Goal: Information Seeking & Learning: Check status

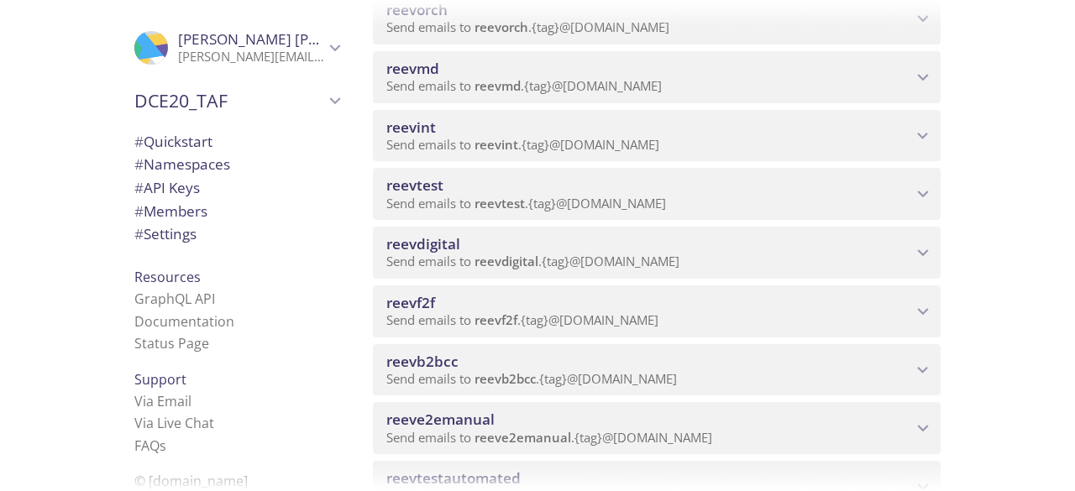
scroll to position [572, 0]
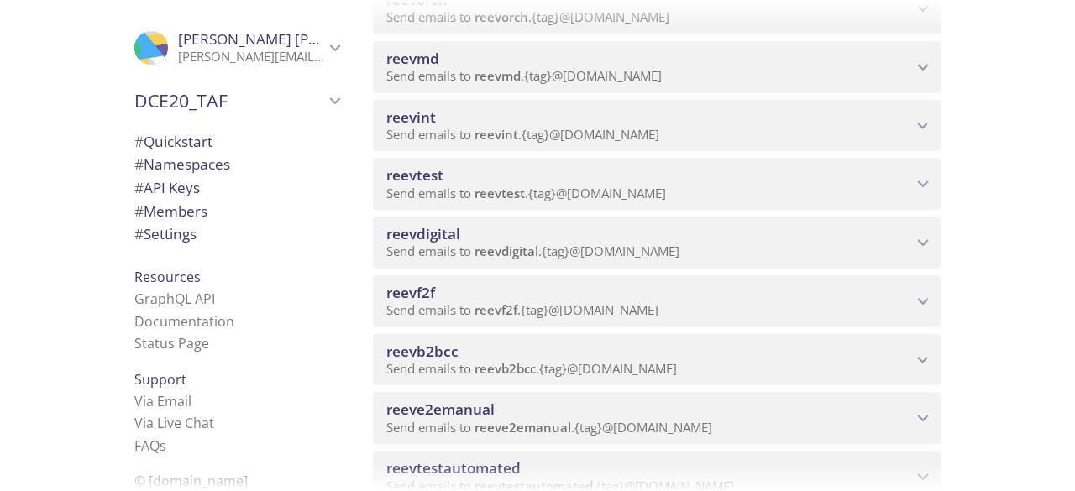
click at [736, 264] on div "reevdigital Send emails to reevdigital . {tag} @[DOMAIN_NAME]" at bounding box center [657, 243] width 568 height 52
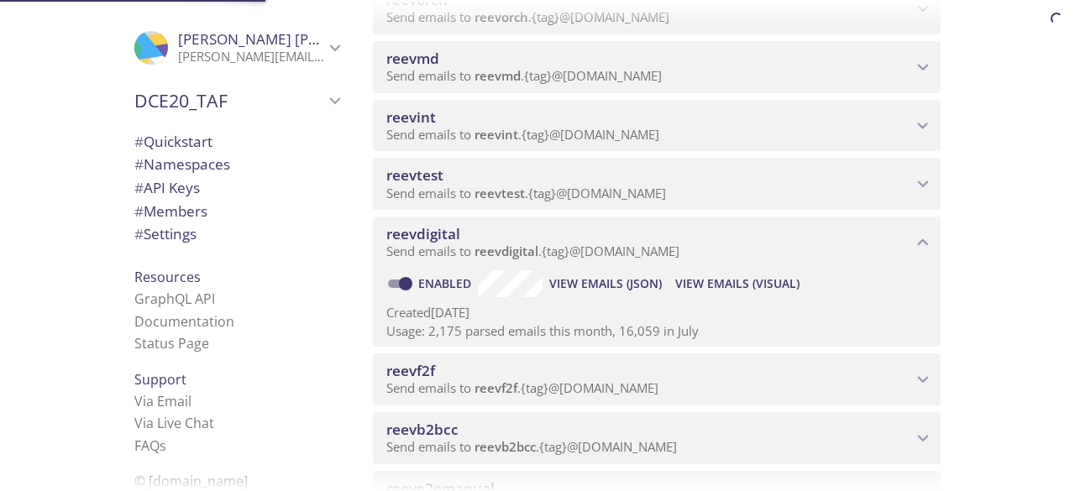
click at [717, 278] on span "View Emails (Visual)" at bounding box center [737, 284] width 124 height 20
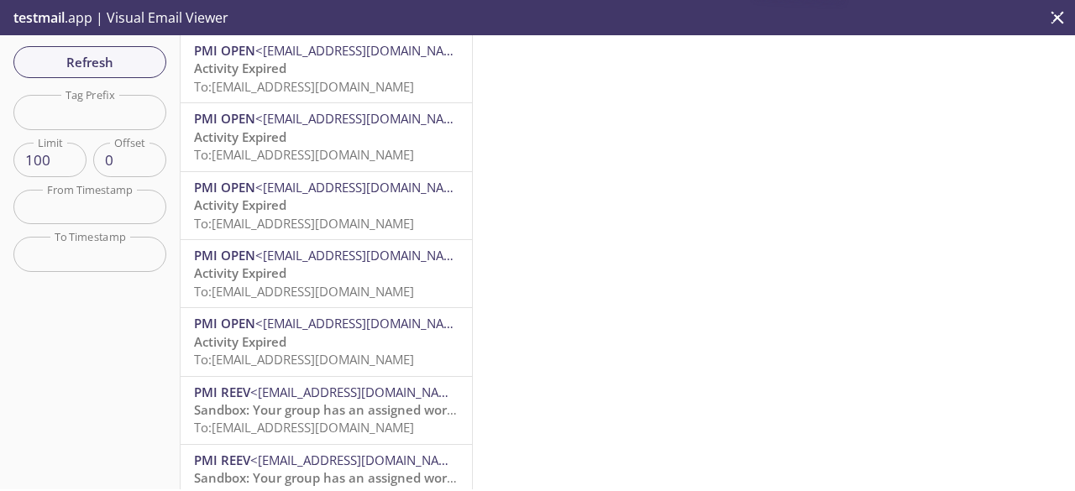
click at [346, 80] on span "To: [EMAIL_ADDRESS][DOMAIN_NAME]" at bounding box center [304, 86] width 220 height 17
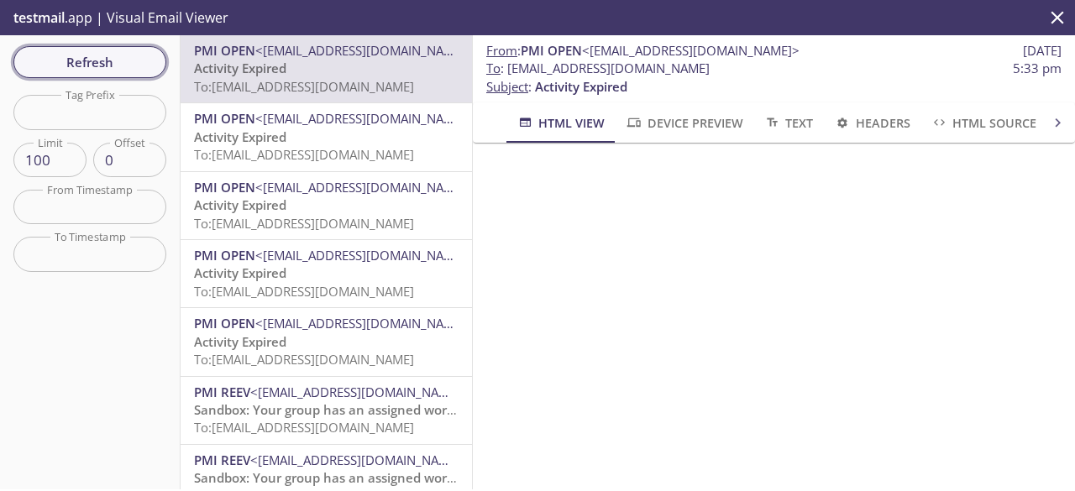
click at [131, 66] on span "Refresh" at bounding box center [90, 62] width 126 height 22
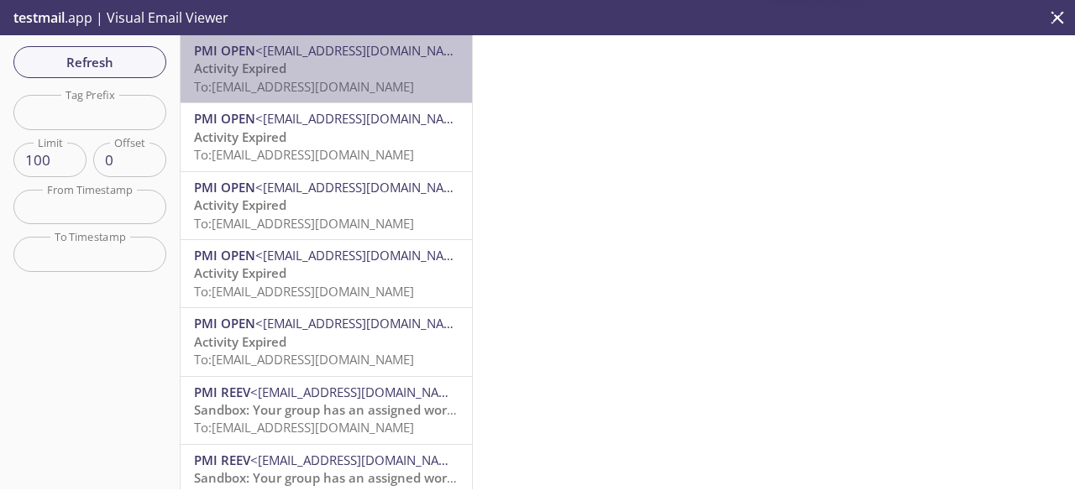
click at [378, 78] on span "To: [EMAIL_ADDRESS][DOMAIN_NAME]" at bounding box center [304, 86] width 220 height 17
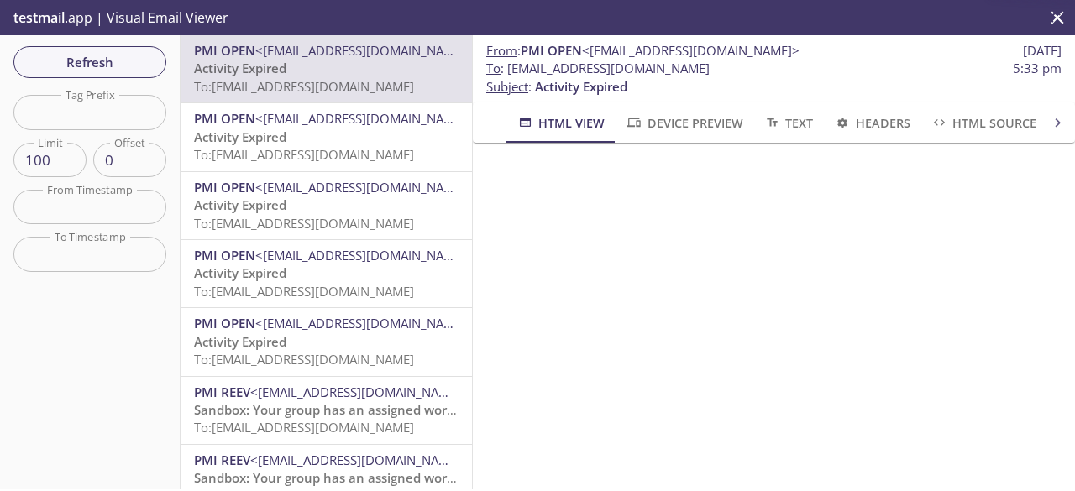
scroll to position [116, 0]
